Goal: Task Accomplishment & Management: Manage account settings

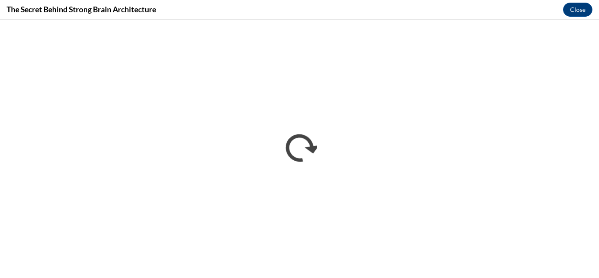
scroll to position [591, 0]
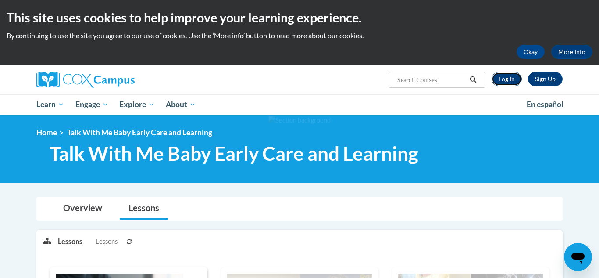
click at [514, 78] on link "Log In" at bounding box center [507, 79] width 30 height 14
